Goal: Task Accomplishment & Management: Use online tool/utility

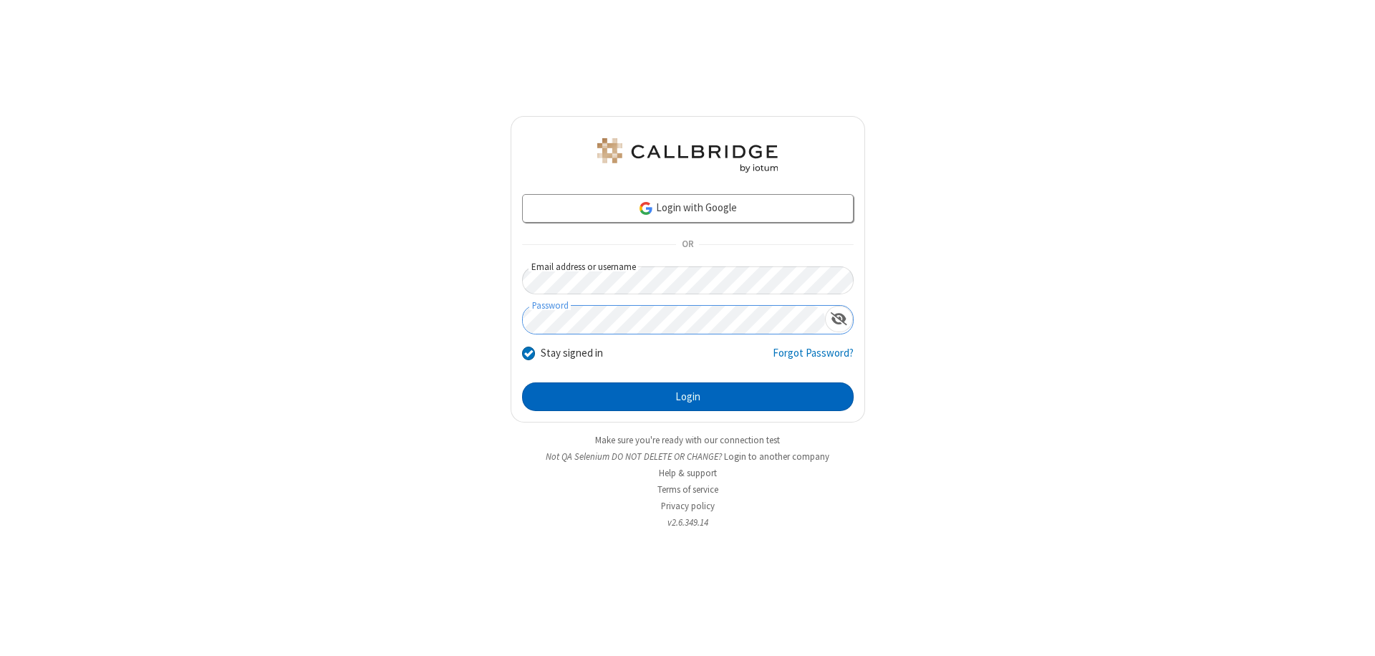
click at [687, 397] on button "Login" at bounding box center [687, 396] width 331 height 29
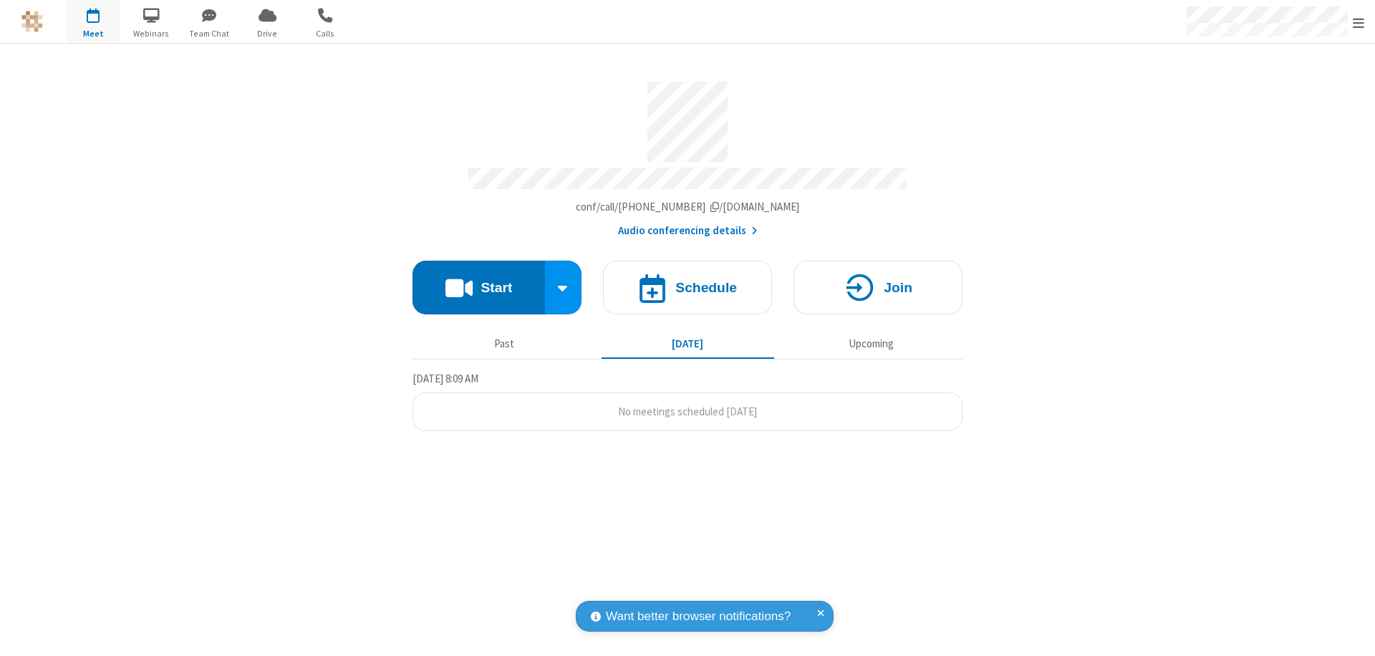
click at [478, 281] on button "Start" at bounding box center [478, 288] width 132 height 54
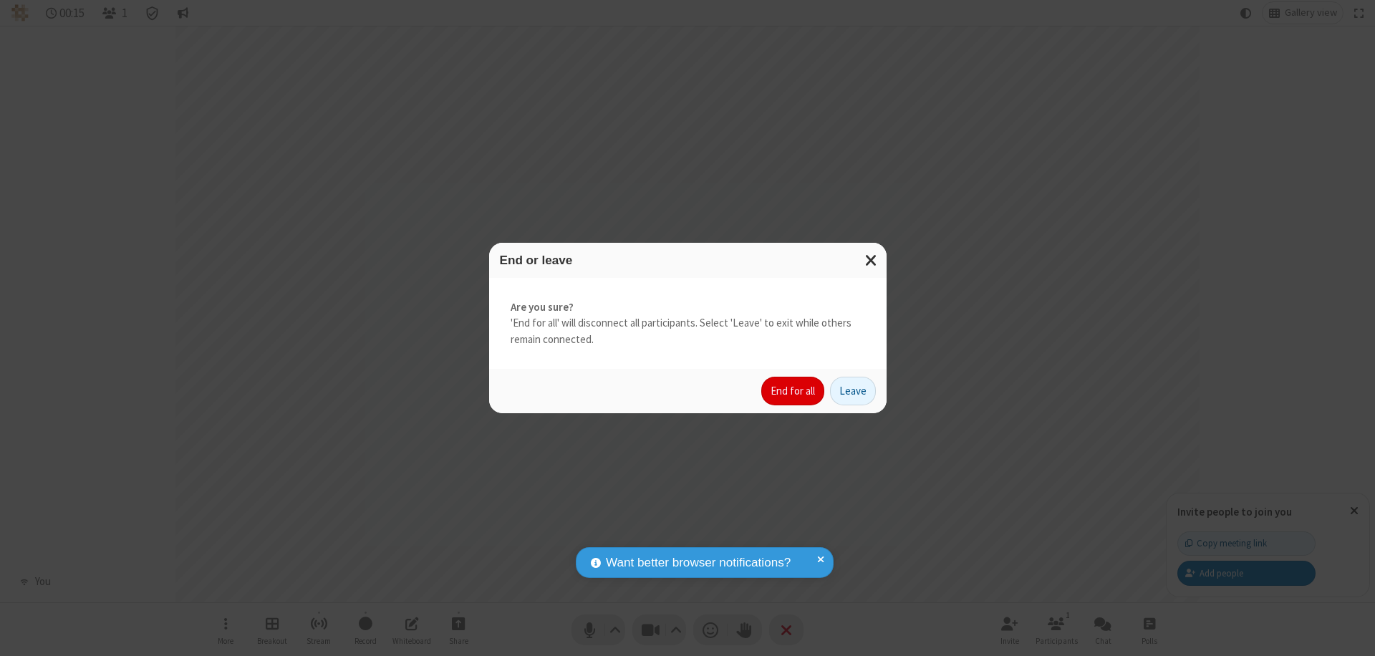
click at [793, 391] on button "End for all" at bounding box center [792, 391] width 63 height 29
